Goal: Task Accomplishment & Management: Use online tool/utility

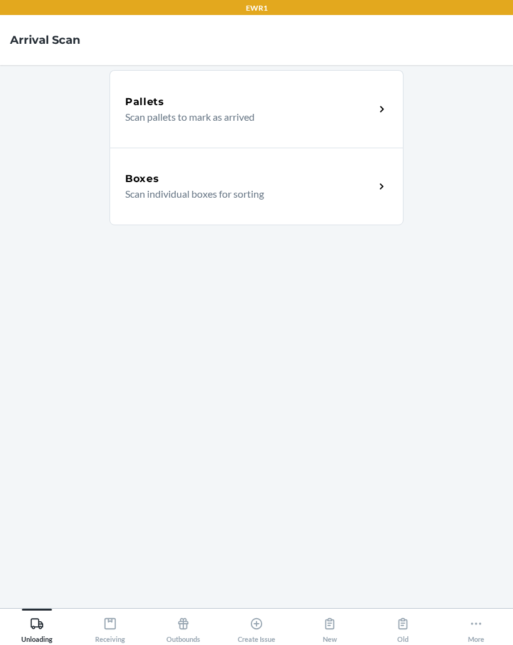
click at [114, 622] on icon at bounding box center [110, 624] width 14 height 14
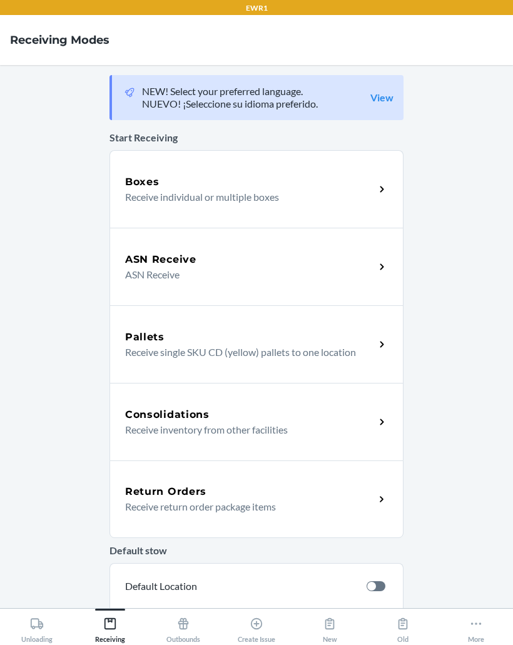
click at [141, 198] on p "Receive individual or multiple boxes" at bounding box center [245, 197] width 240 height 15
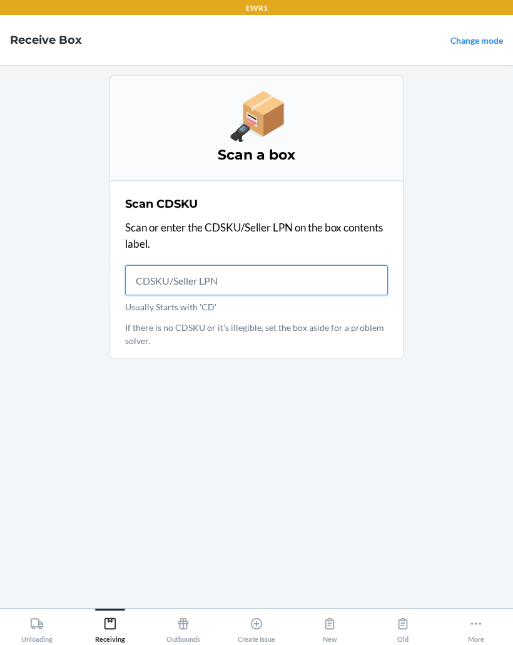
click at [313, 275] on input "Usually Starts with 'CD'" at bounding box center [256, 280] width 263 height 30
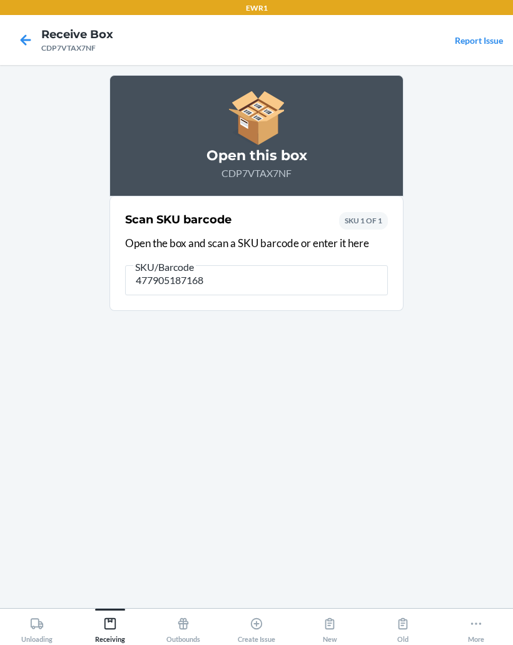
type input "4779051871681"
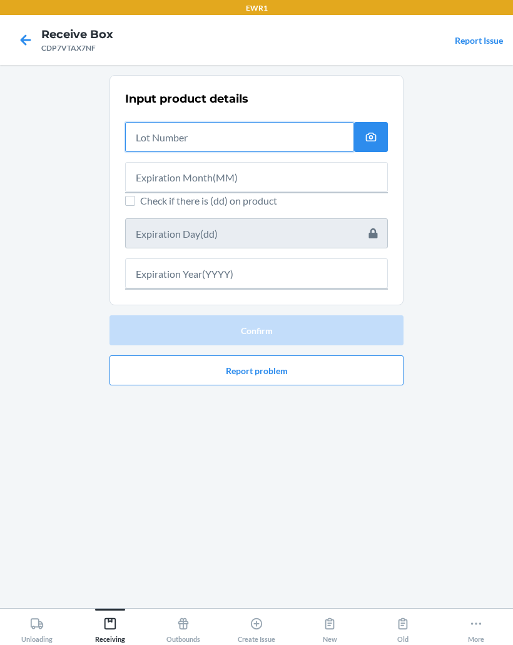
click at [237, 135] on input "text" at bounding box center [239, 137] width 229 height 30
click at [253, 139] on input "text" at bounding box center [239, 137] width 229 height 30
click at [290, 133] on input "text" at bounding box center [239, 137] width 229 height 30
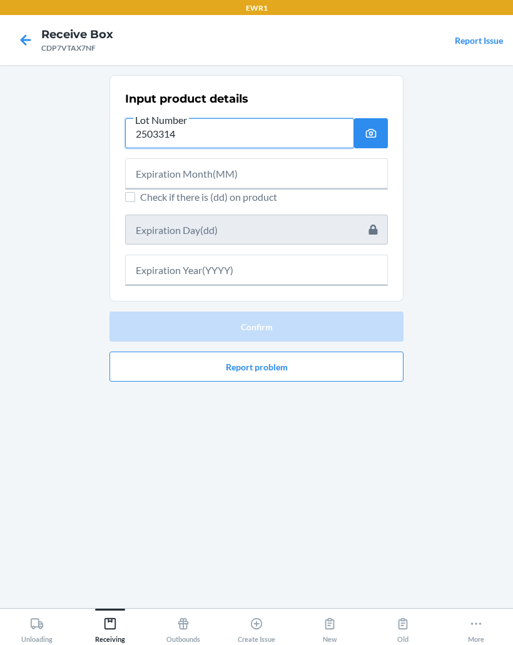
type input "2503314"
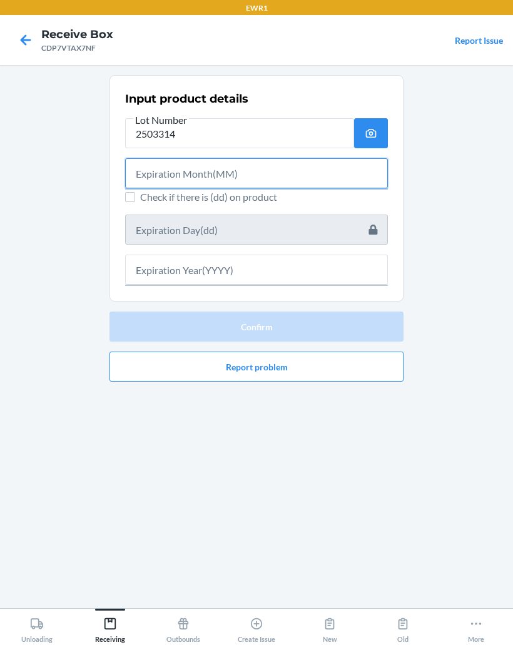
click at [215, 173] on input "text" at bounding box center [256, 173] width 263 height 30
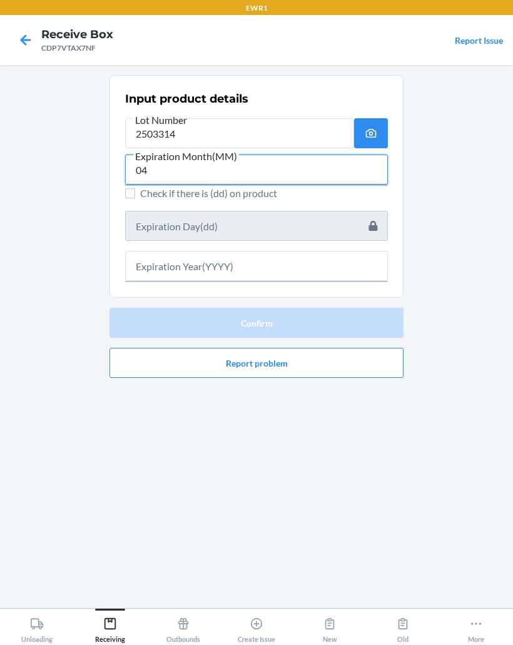
type input "04"
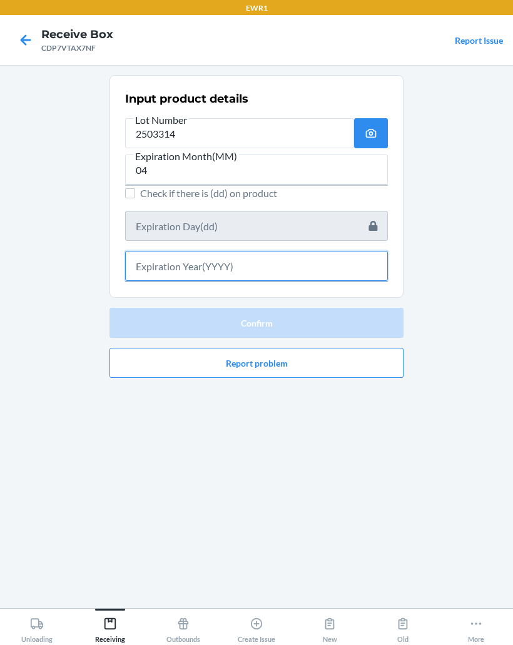
click at [262, 263] on input "text" at bounding box center [256, 266] width 263 height 30
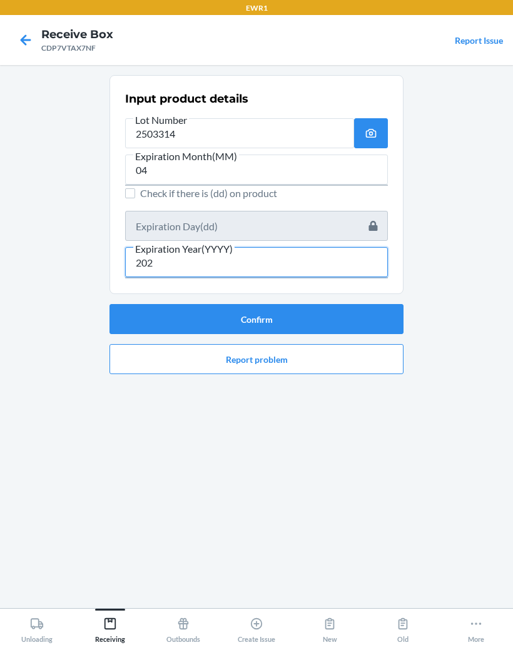
type input "2027"
click at [299, 312] on button "Confirm" at bounding box center [257, 319] width 294 height 30
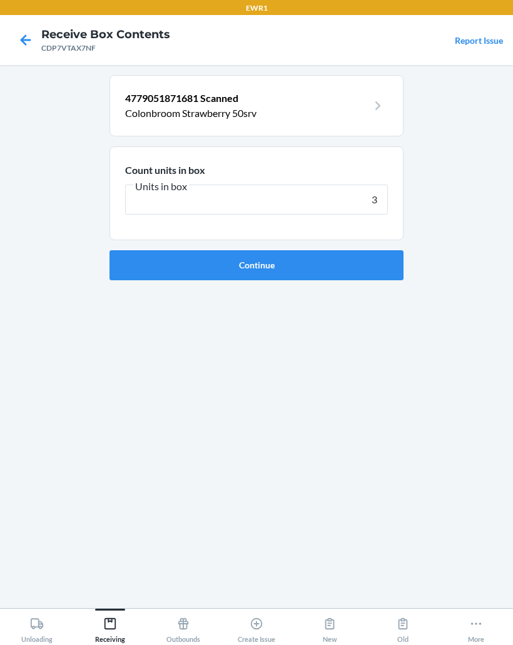
type input "30"
click at [345, 262] on button "Continue" at bounding box center [257, 265] width 294 height 30
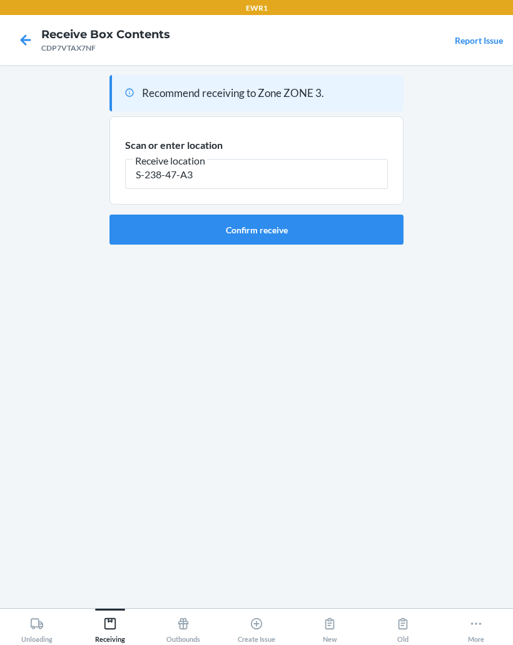
type input "S-238-47-A3"
